Goal: Find specific page/section: Find specific page/section

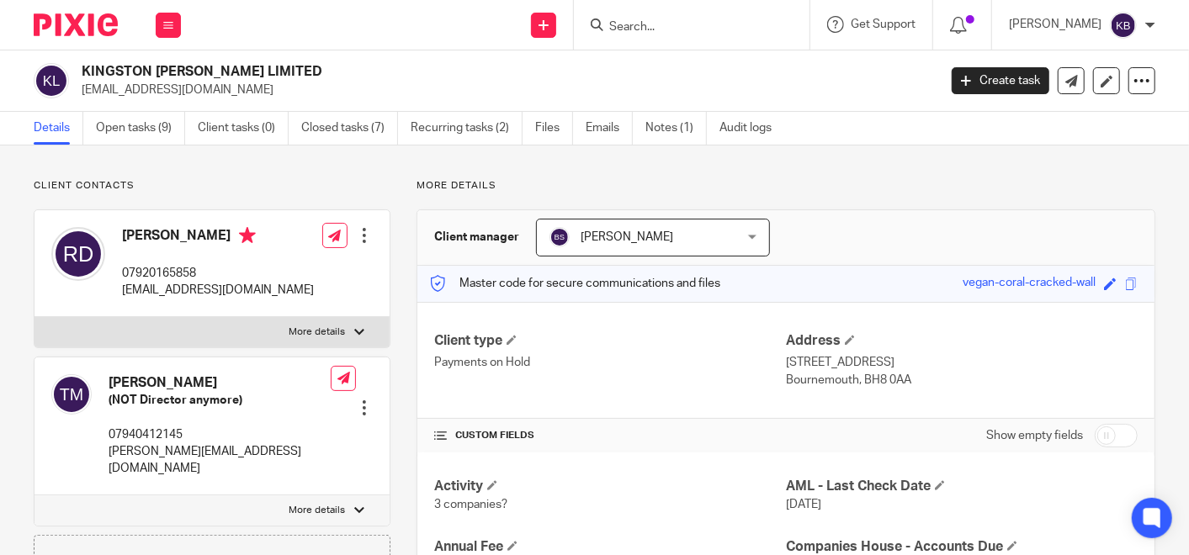
click at [651, 28] on input "Search" at bounding box center [683, 27] width 151 height 15
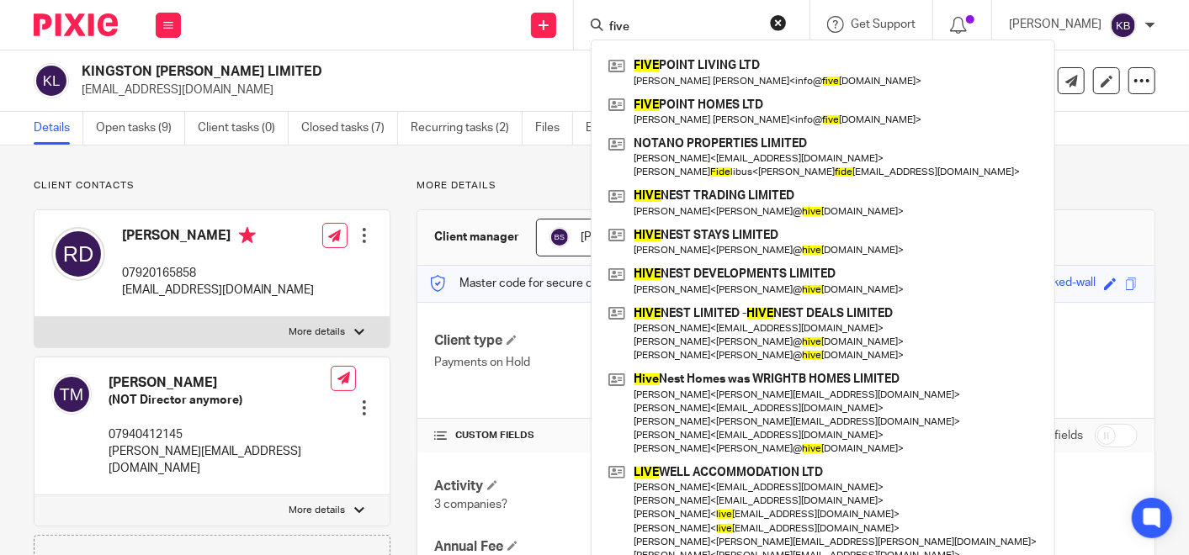
type input "five"
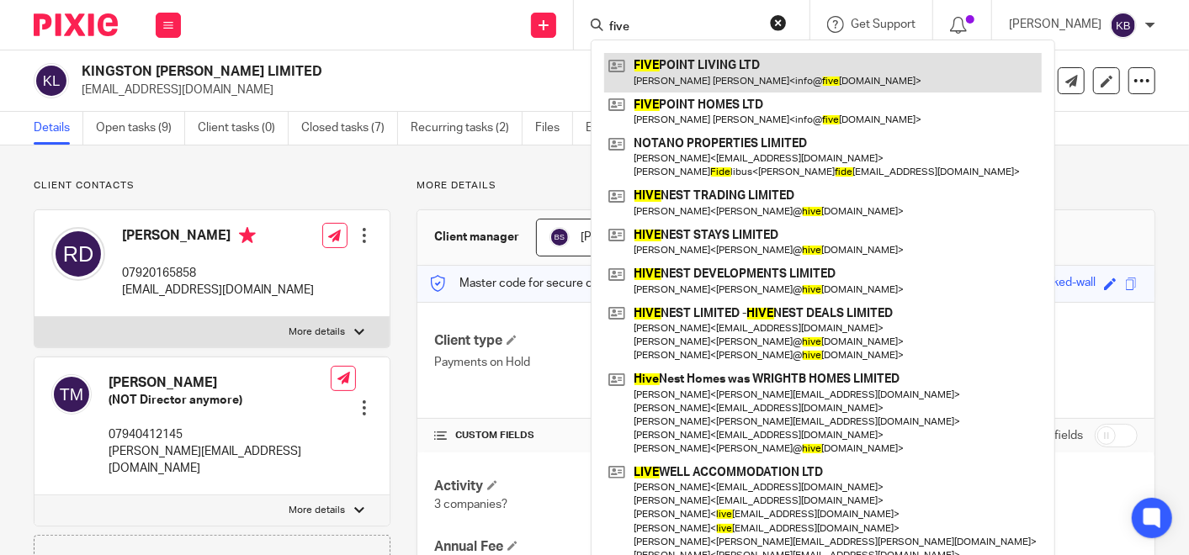
click at [685, 67] on link at bounding box center [823, 72] width 438 height 39
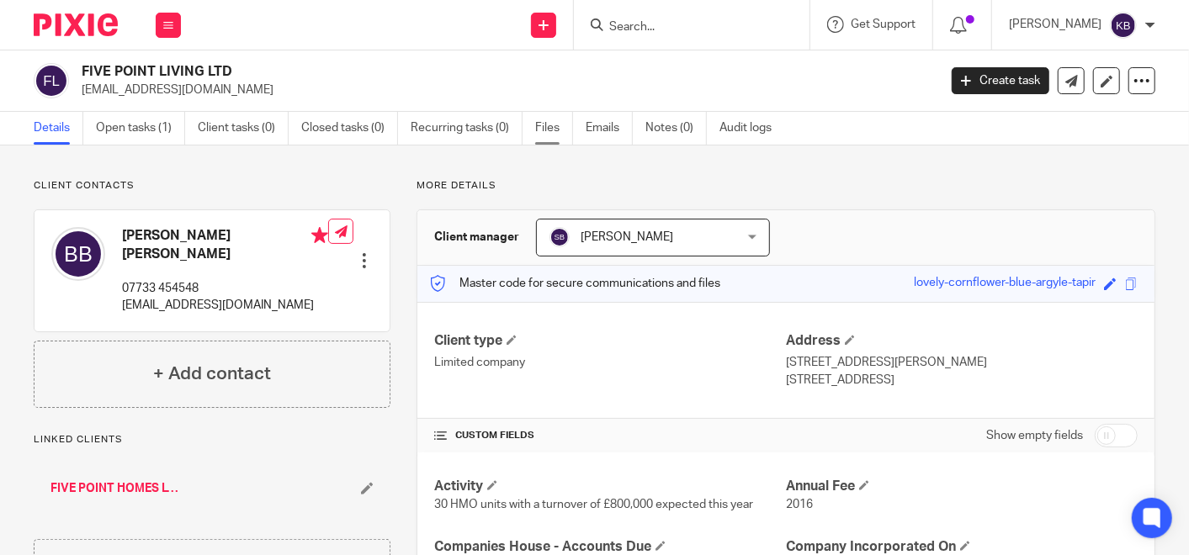
click at [540, 123] on link "Files" at bounding box center [554, 128] width 38 height 33
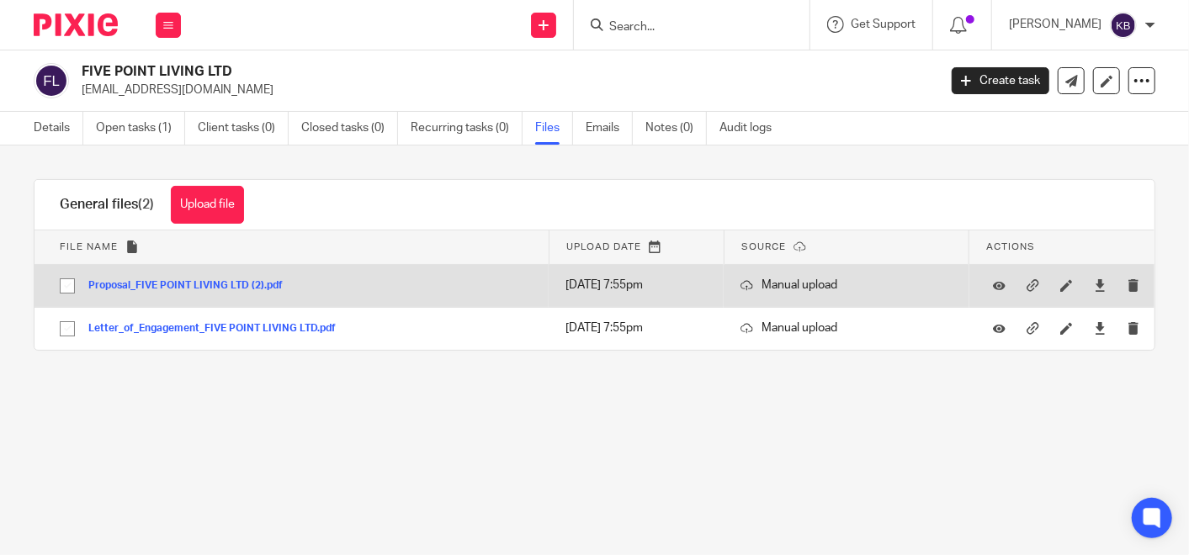
click at [209, 281] on button "Proposal_FIVE POINT LIVING LTD (2).pdf" at bounding box center [191, 286] width 207 height 12
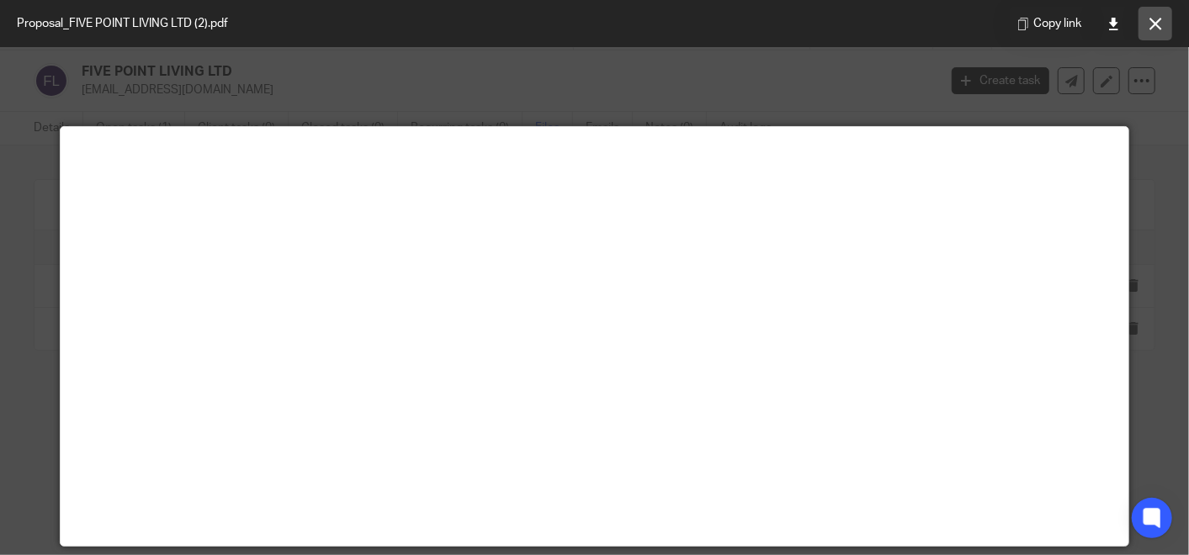
click at [1147, 19] on button at bounding box center [1156, 24] width 34 height 34
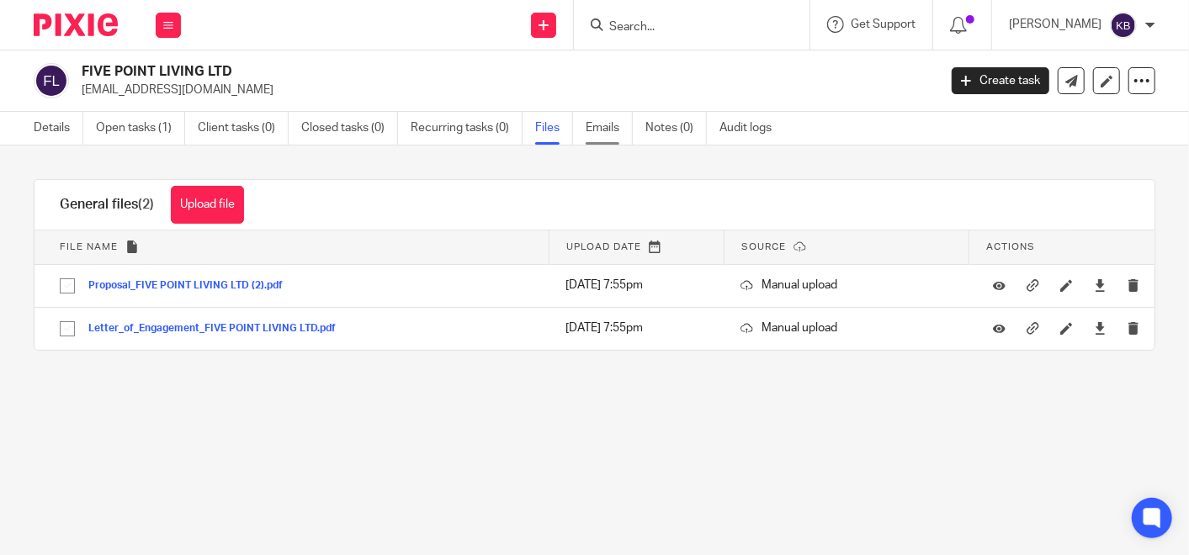
click at [601, 127] on link "Emails" at bounding box center [609, 128] width 47 height 33
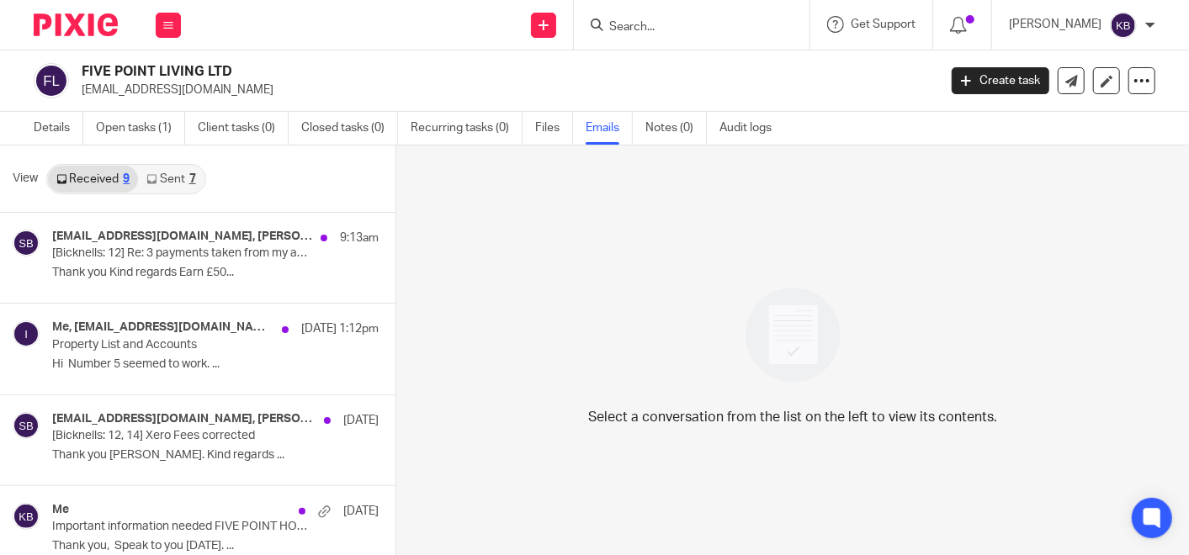
click at [185, 346] on p "Property List and Accounts" at bounding box center [182, 345] width 261 height 14
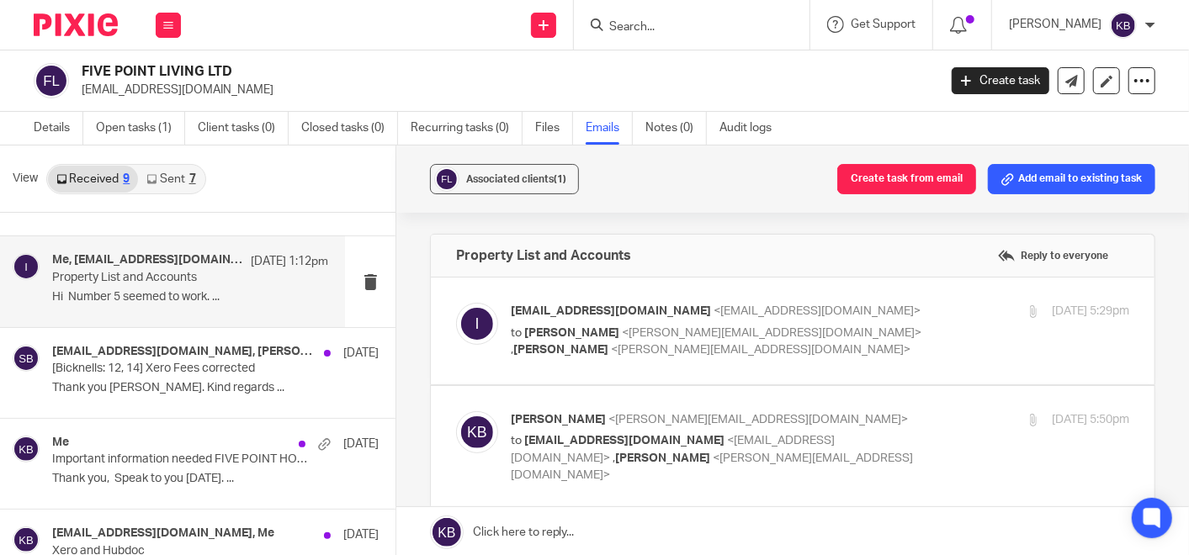
scroll to position [93, 0]
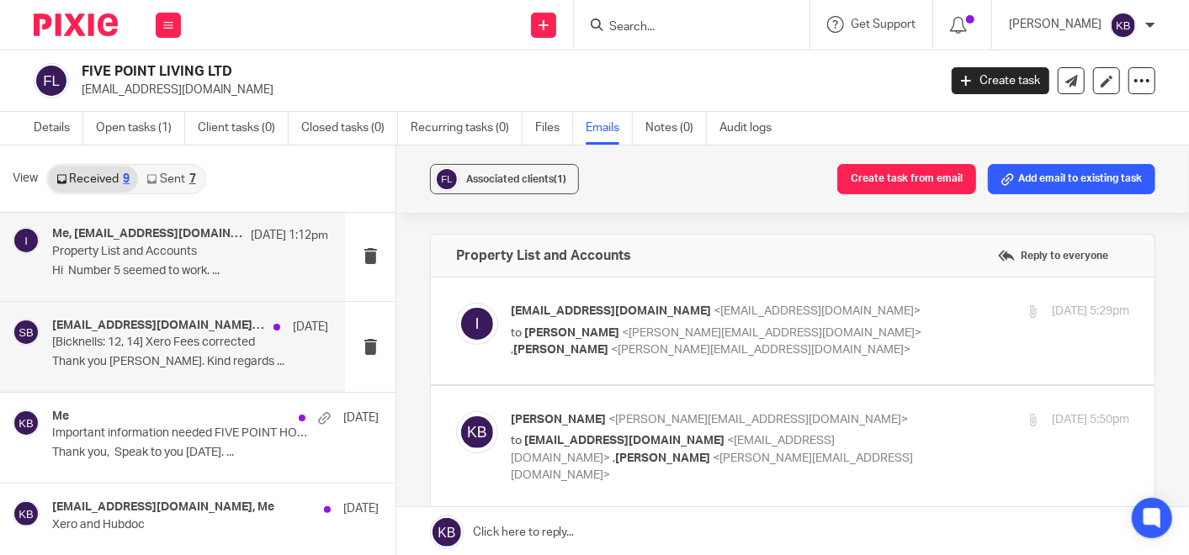
click at [235, 365] on p "Thank you Steve. Kind regards ..." at bounding box center [190, 362] width 276 height 14
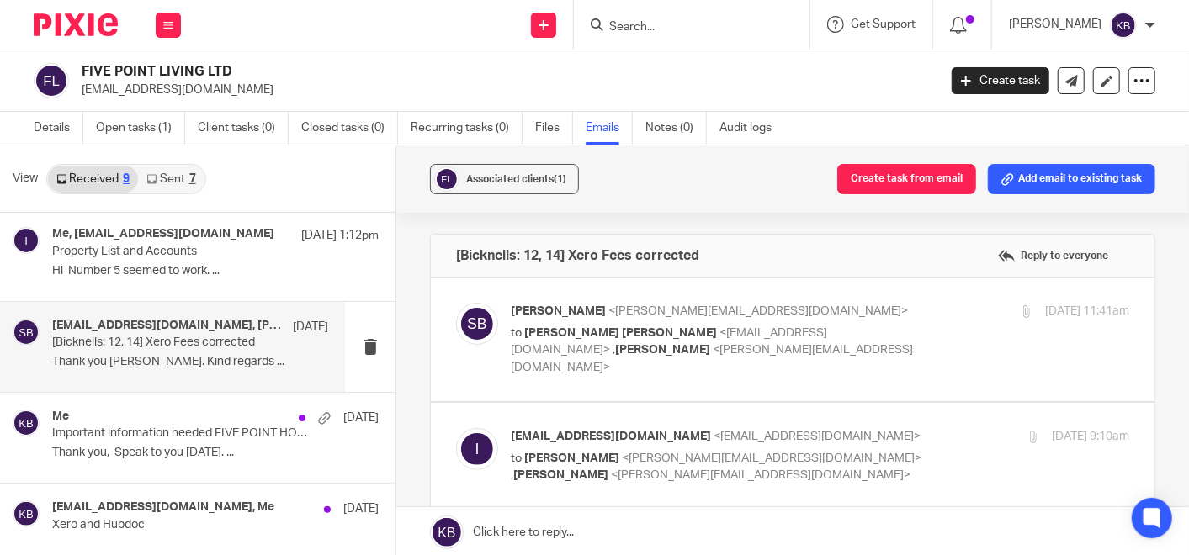
scroll to position [0, 0]
click at [222, 348] on p "[Bicknells: 12, 14] Xero Fees corrected" at bounding box center [162, 343] width 221 height 14
click at [219, 331] on h4 "Info@fivepointliving.com, Steve Bicknell" at bounding box center [168, 326] width 232 height 14
click at [656, 325] on p "to Baljeet Singh Bains <info@fivepointliving.com> , Kate Bicknell <kate@bicknel…" at bounding box center [717, 351] width 412 height 52
checkbox input "true"
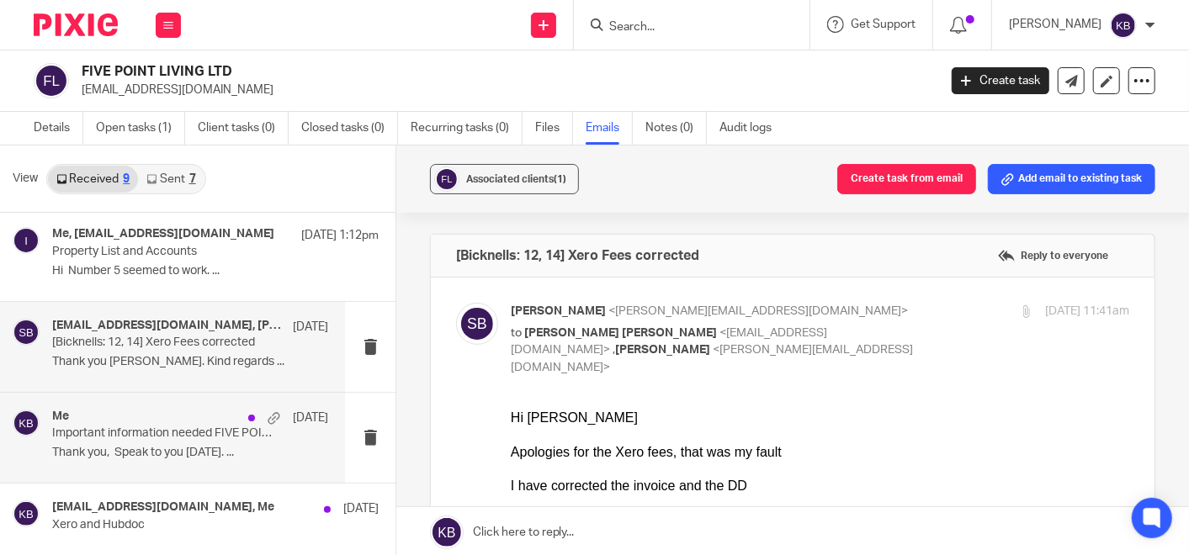
click at [173, 450] on p "Thank you, Speak to you Monday. ..." at bounding box center [190, 453] width 276 height 14
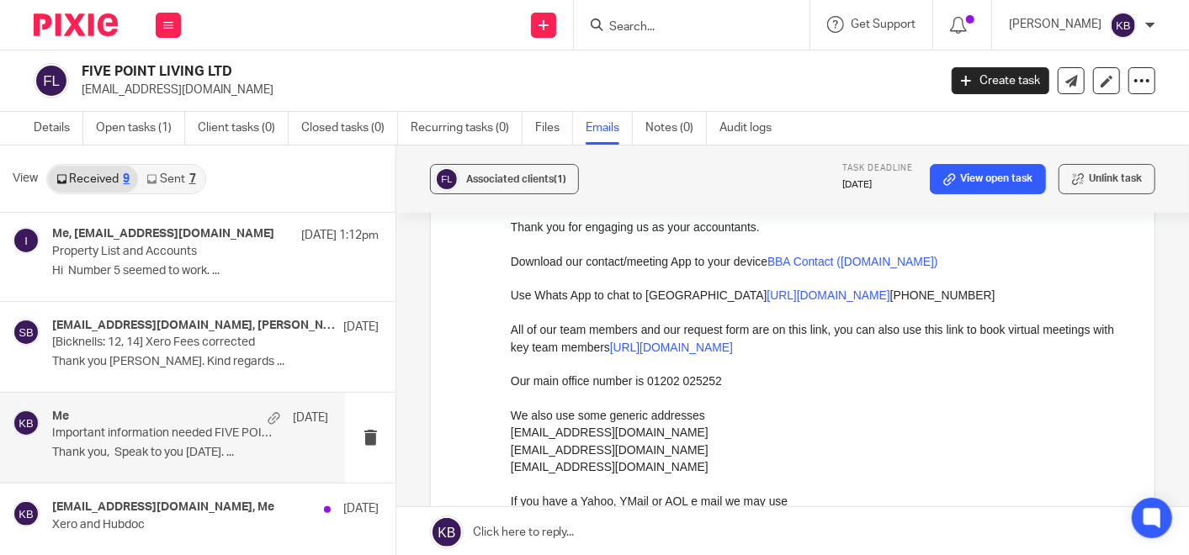
scroll to position [5985, 0]
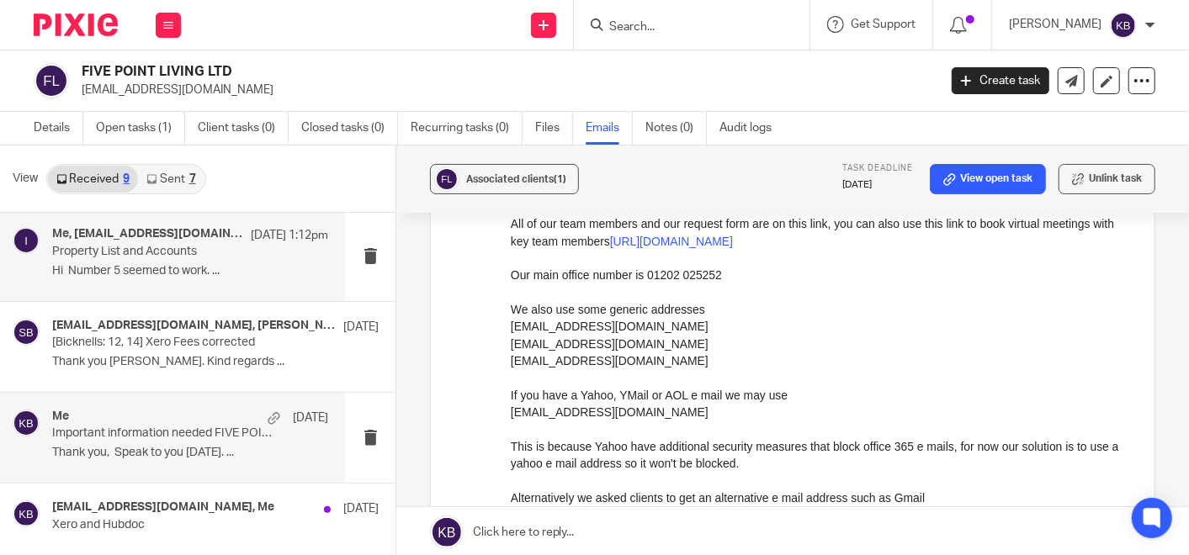
click at [195, 260] on div "Me, Info@fivepointliving.com 19 Aug 1:12pm Property List and Accounts Hi Number…" at bounding box center [190, 255] width 276 height 56
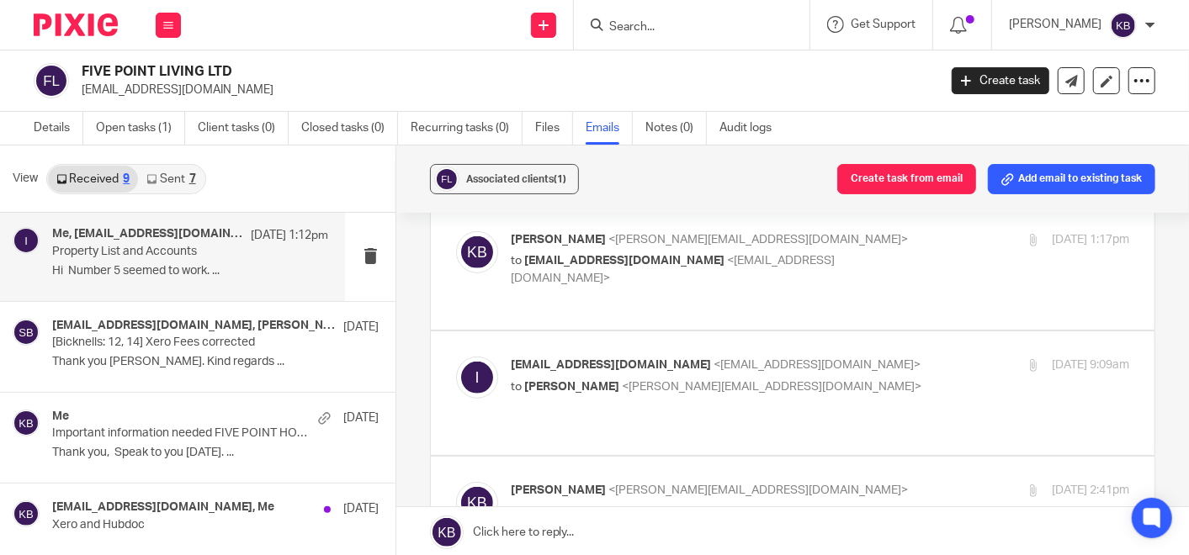
scroll to position [467, 0]
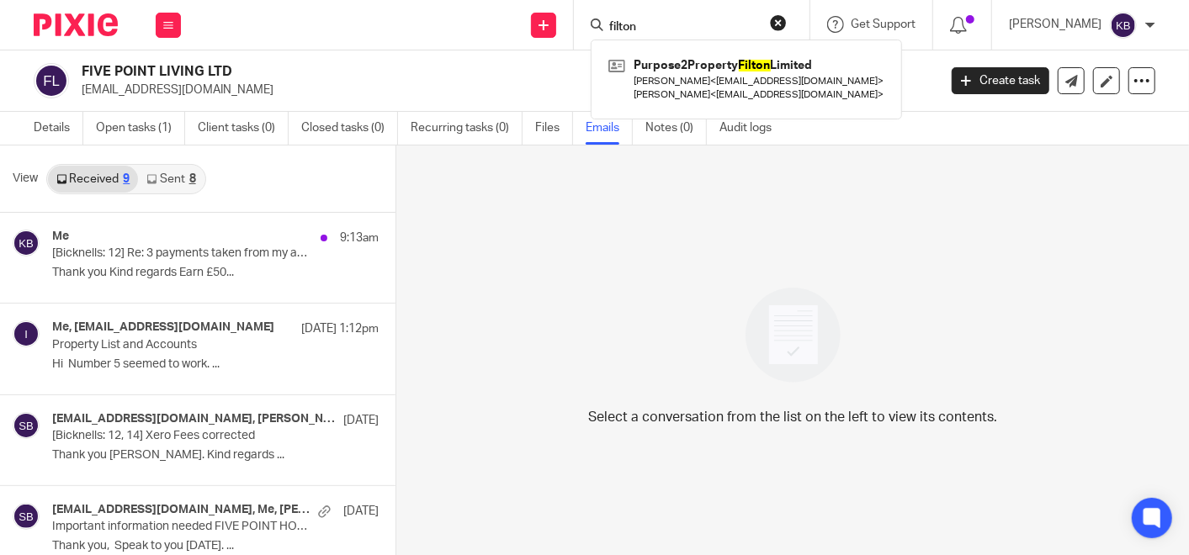
type input "filton"
click button "submit" at bounding box center [0, 0] width 0 height 0
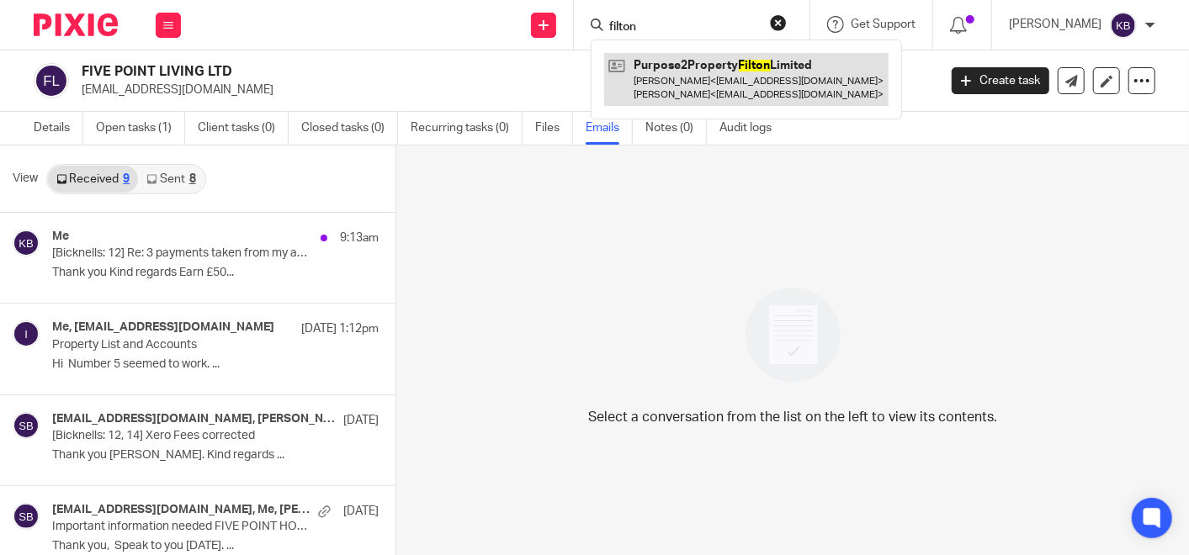
click at [688, 71] on link at bounding box center [746, 79] width 284 height 52
click at [716, 65] on link at bounding box center [746, 79] width 284 height 52
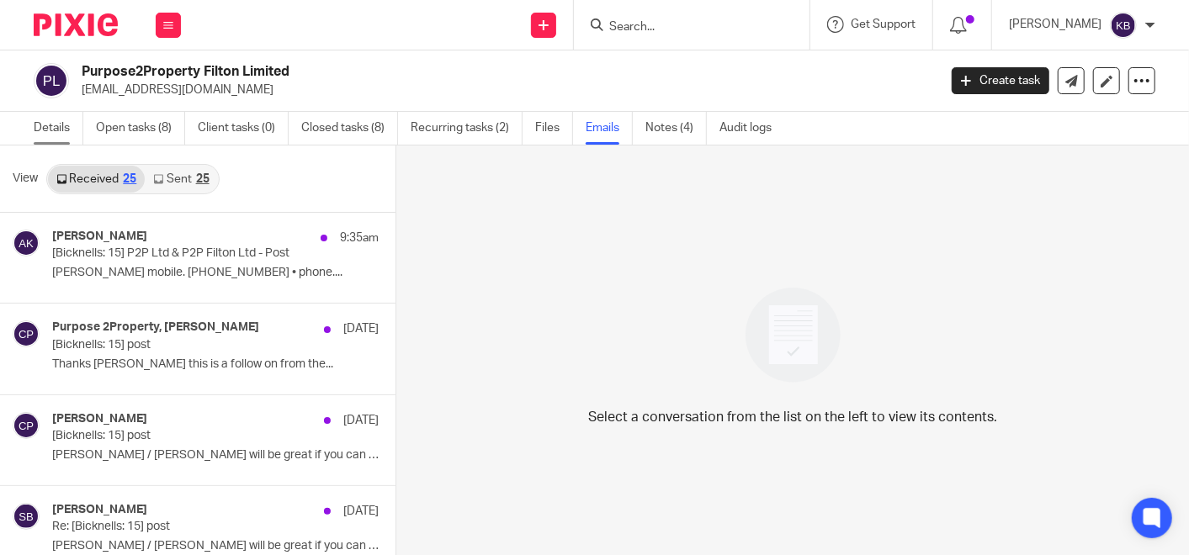
click at [43, 123] on link "Details" at bounding box center [59, 128] width 50 height 33
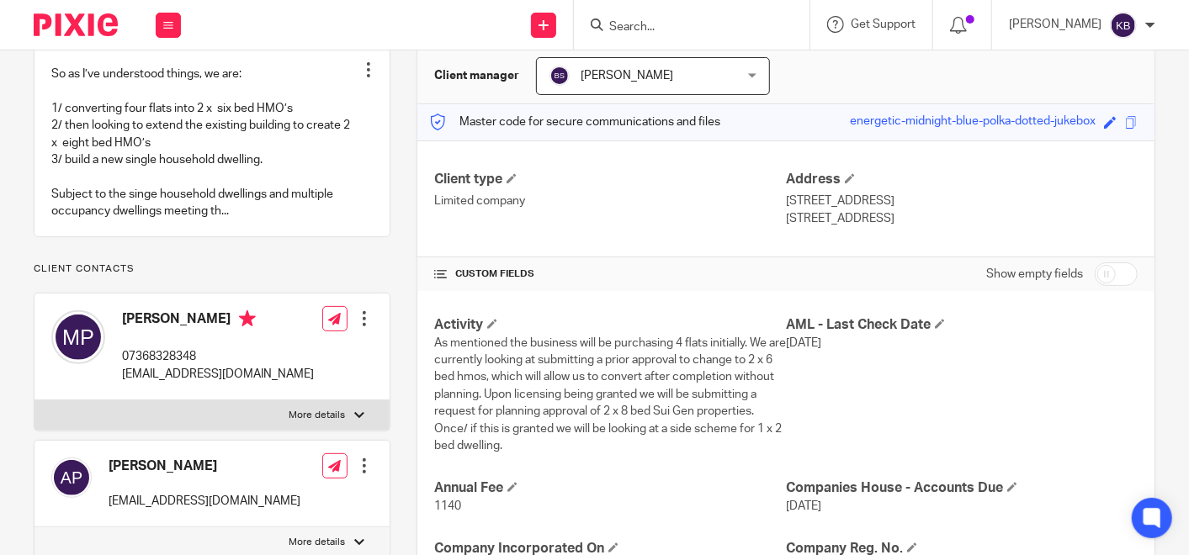
scroll to position [187, 0]
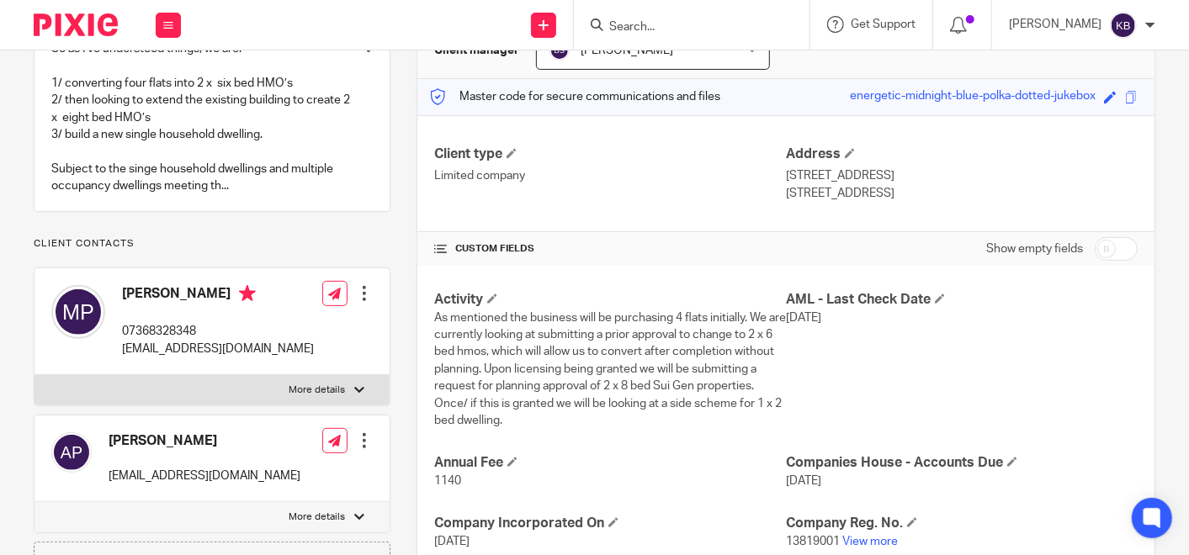
click at [649, 24] on input "Search" at bounding box center [683, 27] width 151 height 15
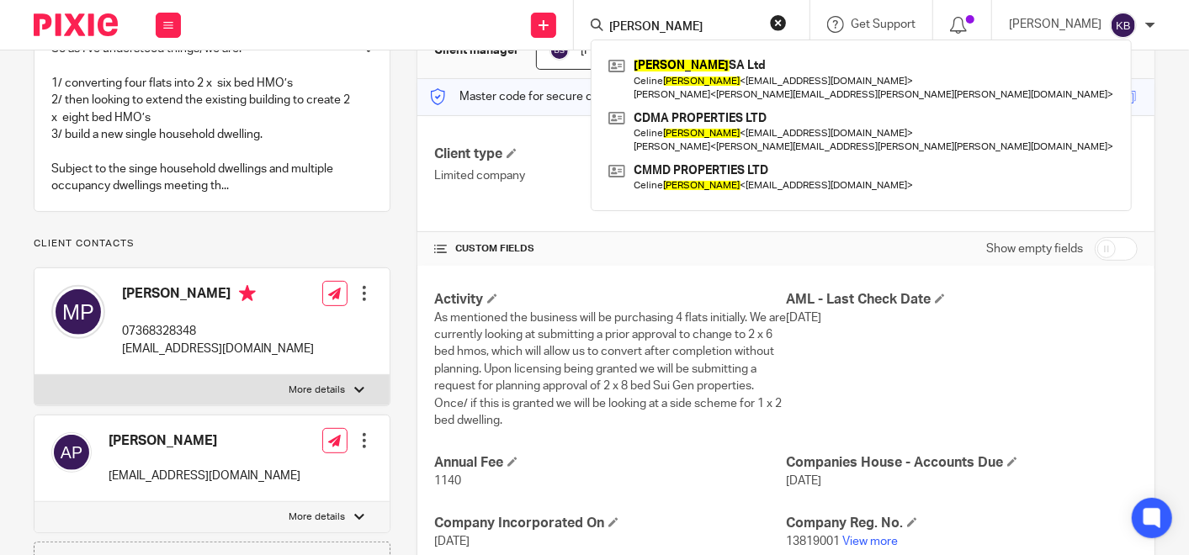
type input "[PERSON_NAME]"
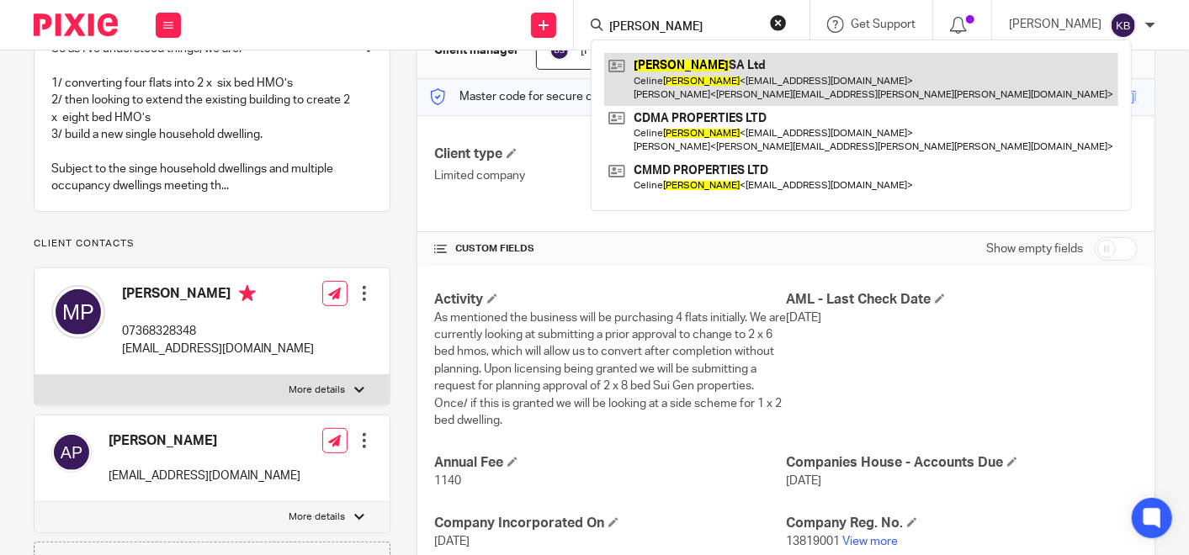
click at [673, 74] on link at bounding box center [861, 79] width 514 height 52
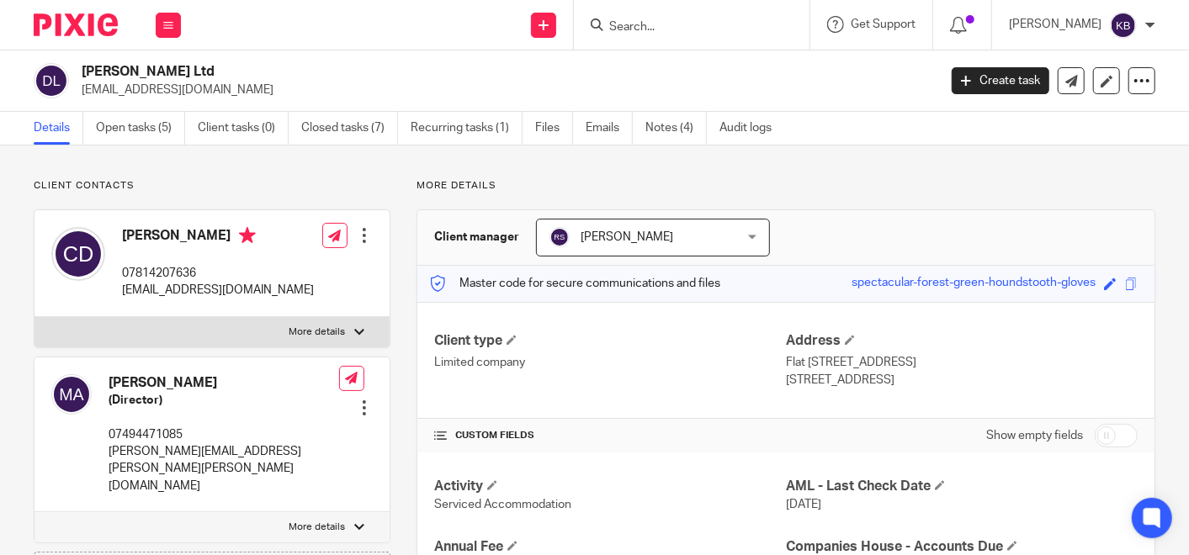
click at [646, 27] on input "Search" at bounding box center [683, 27] width 151 height 15
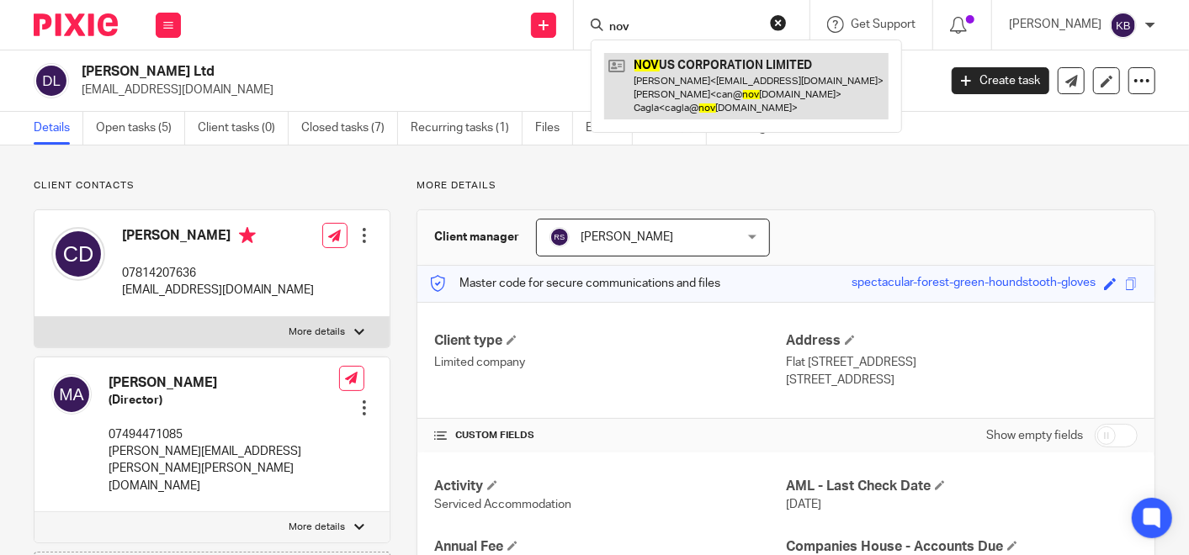
type input "nov"
click at [675, 77] on link at bounding box center [746, 86] width 284 height 66
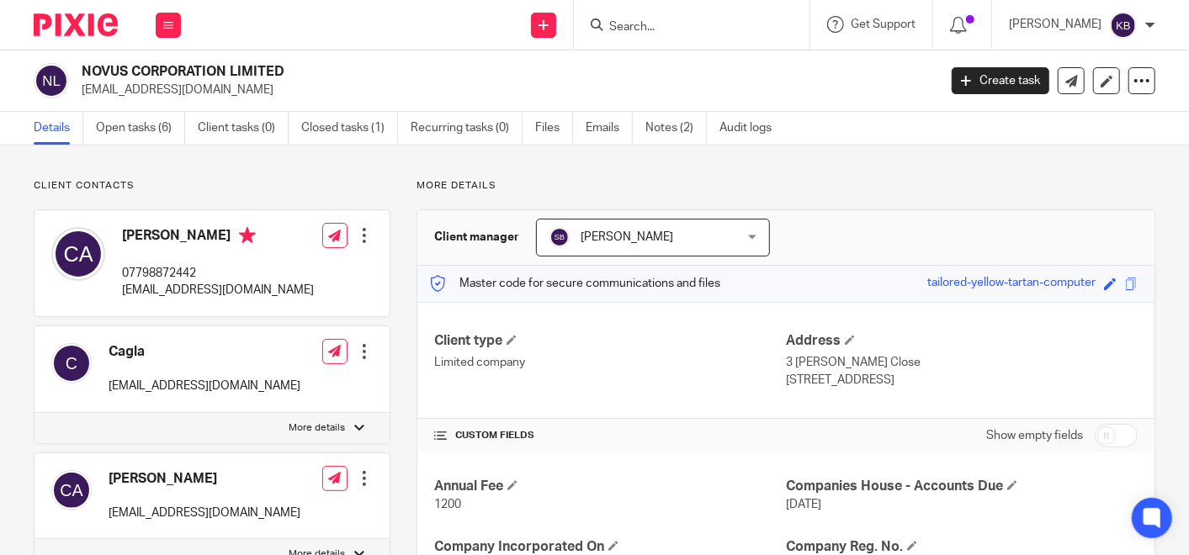
click at [655, 24] on input "Search" at bounding box center [683, 27] width 151 height 15
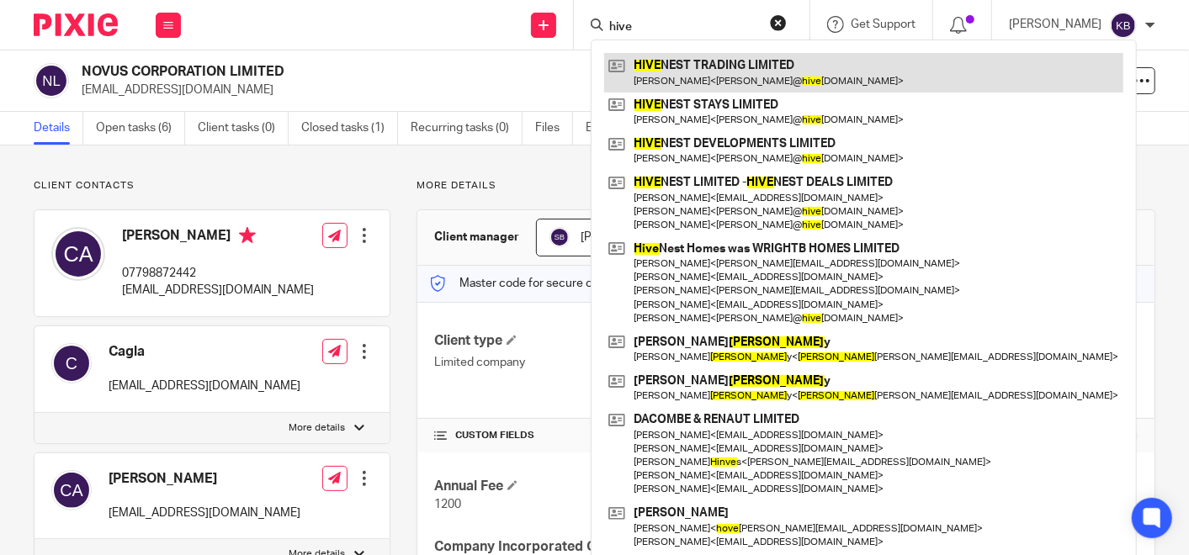
type input "hive"
click at [671, 64] on link at bounding box center [863, 72] width 519 height 39
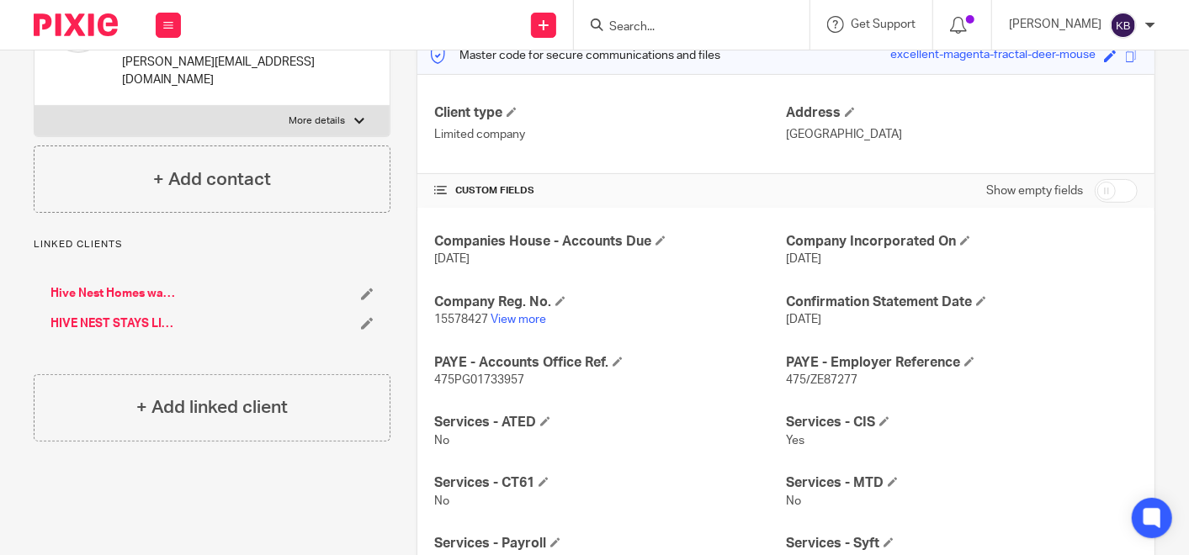
scroll to position [187, 0]
